Goal: Use online tool/utility: Utilize a website feature to perform a specific function

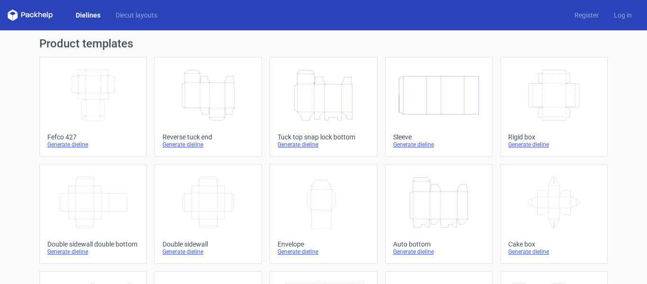
scroll to position [189, 0]
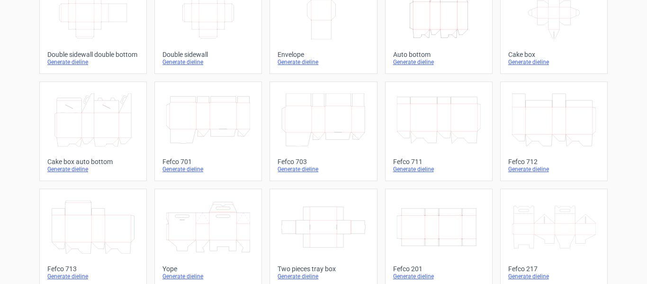
click at [414, 221] on icon "Width Depth Height" at bounding box center [439, 226] width 84 height 53
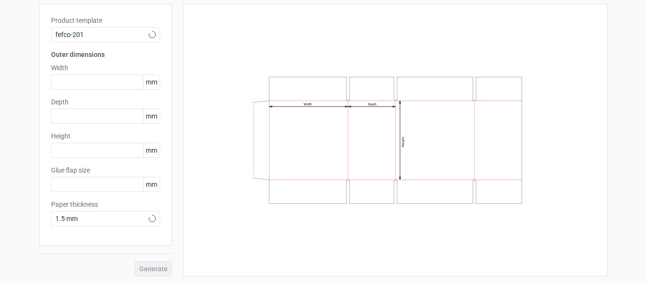
type input "20"
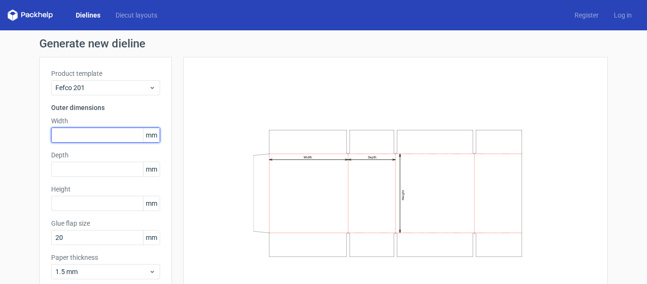
click at [76, 129] on input "text" at bounding box center [105, 134] width 109 height 15
type input "500"
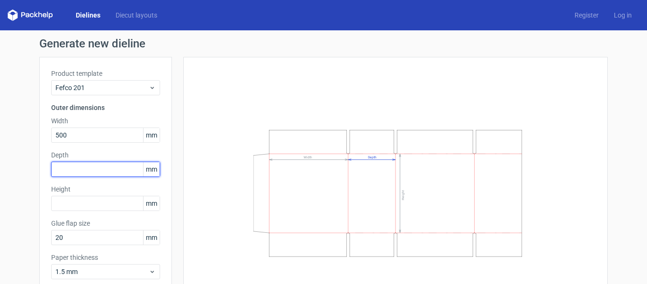
click at [75, 166] on input "text" at bounding box center [105, 168] width 109 height 15
type input "395"
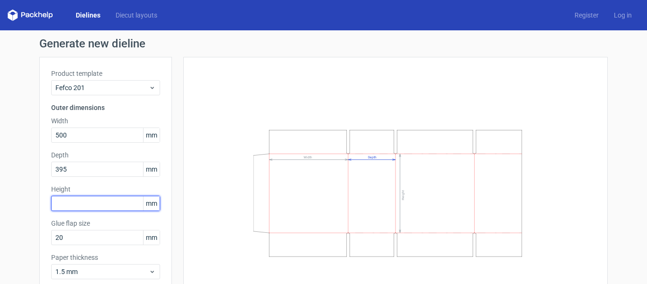
click at [80, 201] on input "text" at bounding box center [105, 203] width 109 height 15
type input "410"
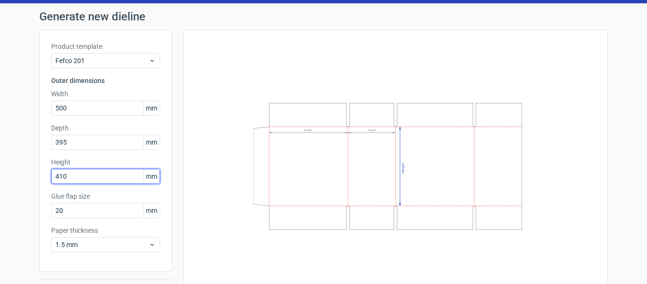
scroll to position [53, 0]
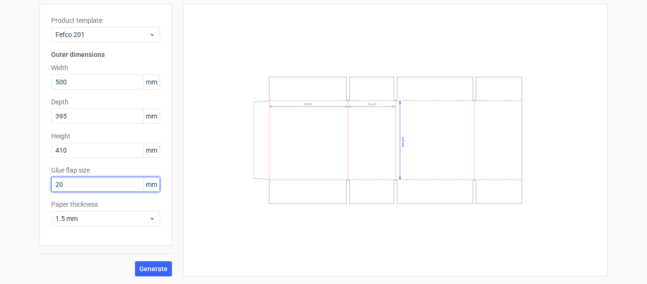
click at [81, 182] on input "20" at bounding box center [105, 184] width 109 height 15
type input "2"
type input "35"
click at [152, 268] on span "Generate" at bounding box center [153, 268] width 28 height 7
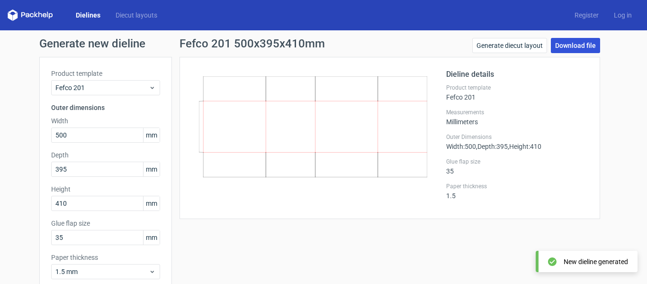
click at [559, 42] on link "Download file" at bounding box center [575, 45] width 49 height 15
